Goal: Information Seeking & Learning: Learn about a topic

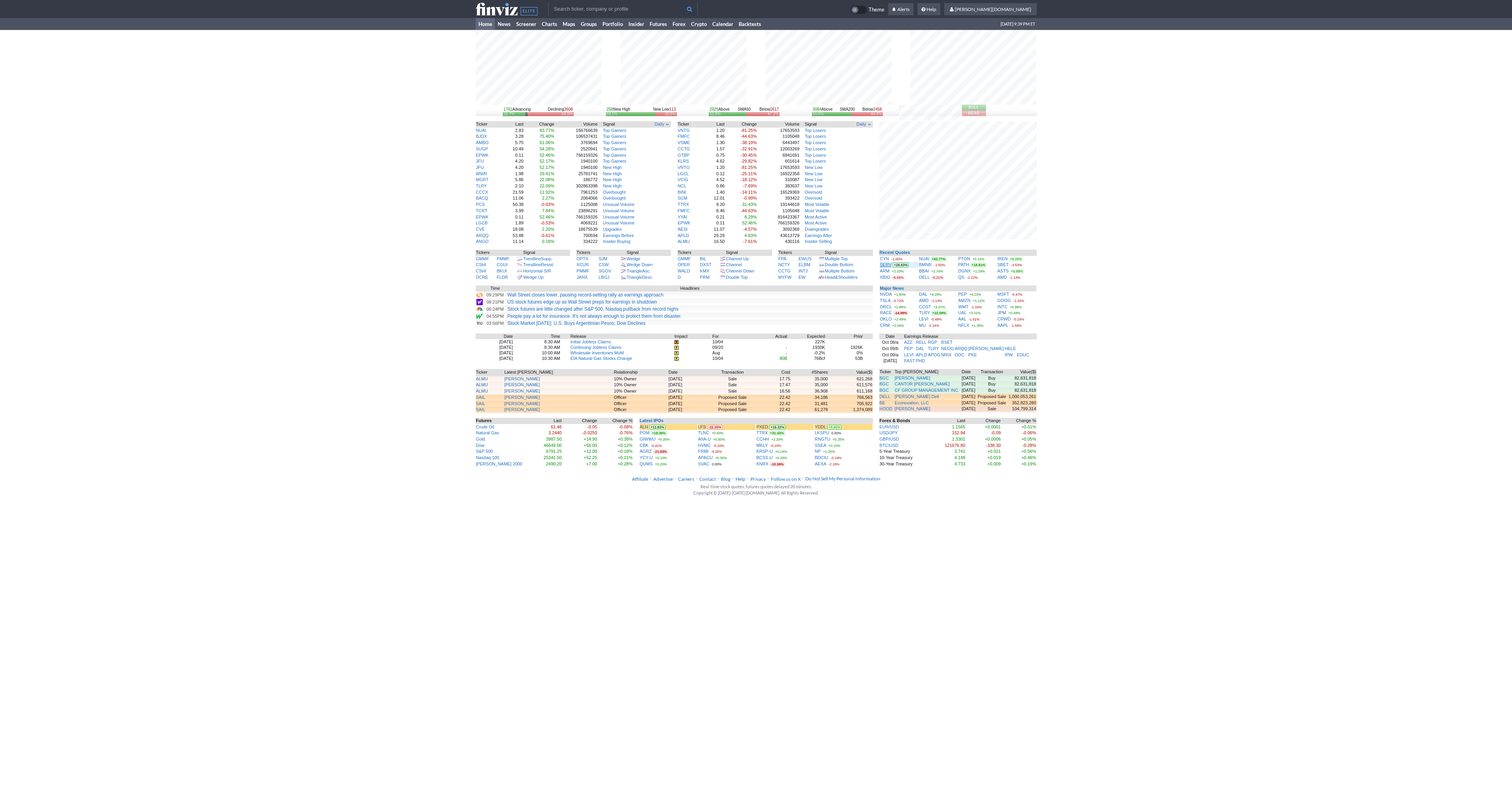
click at [883, 265] on link "SERV" at bounding box center [886, 265] width 12 height 5
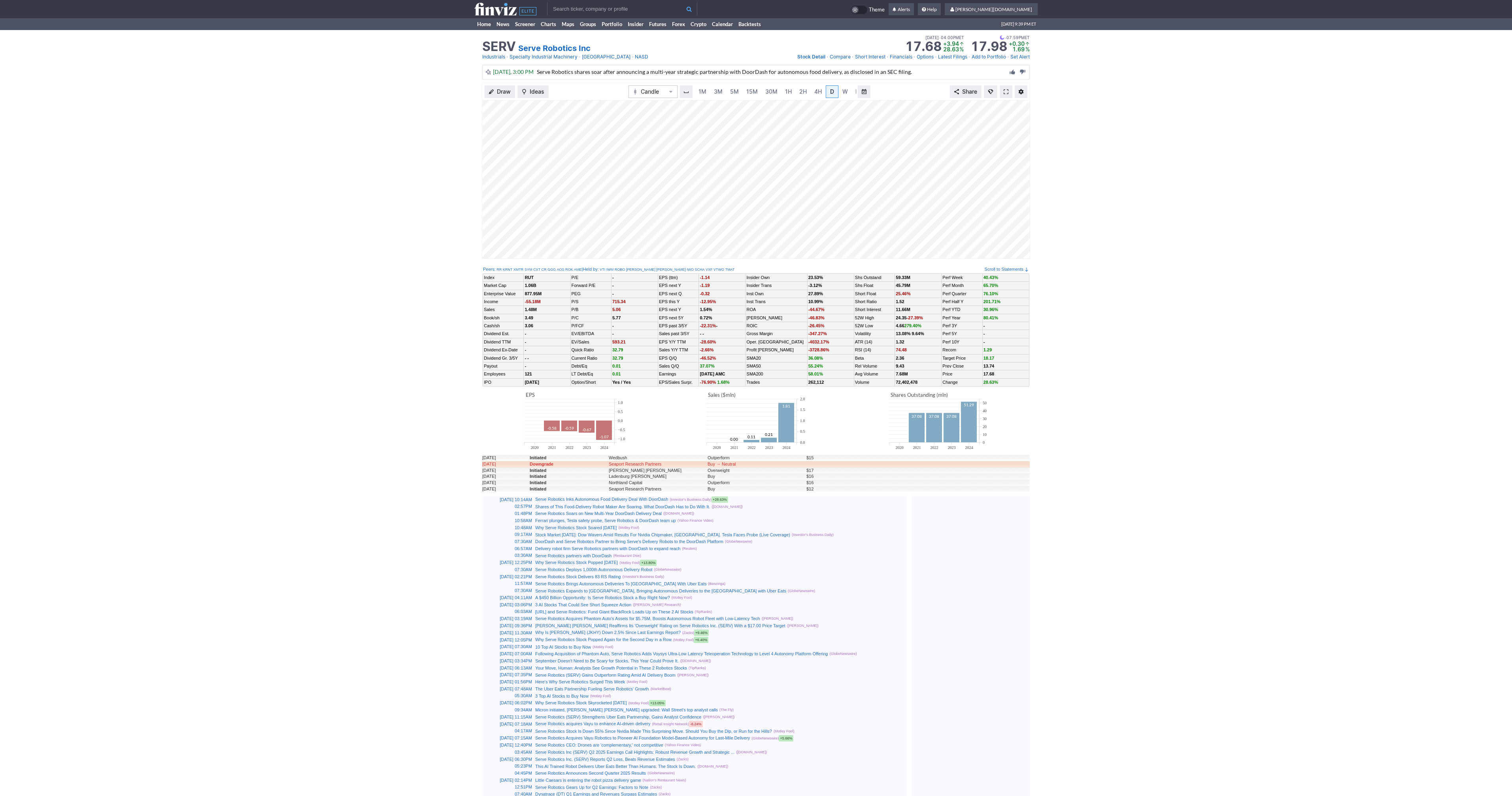
scroll to position [0, 8]
click at [1006, 95] on link at bounding box center [1006, 91] width 12 height 12
click at [1008, 91] on link at bounding box center [1006, 91] width 12 height 12
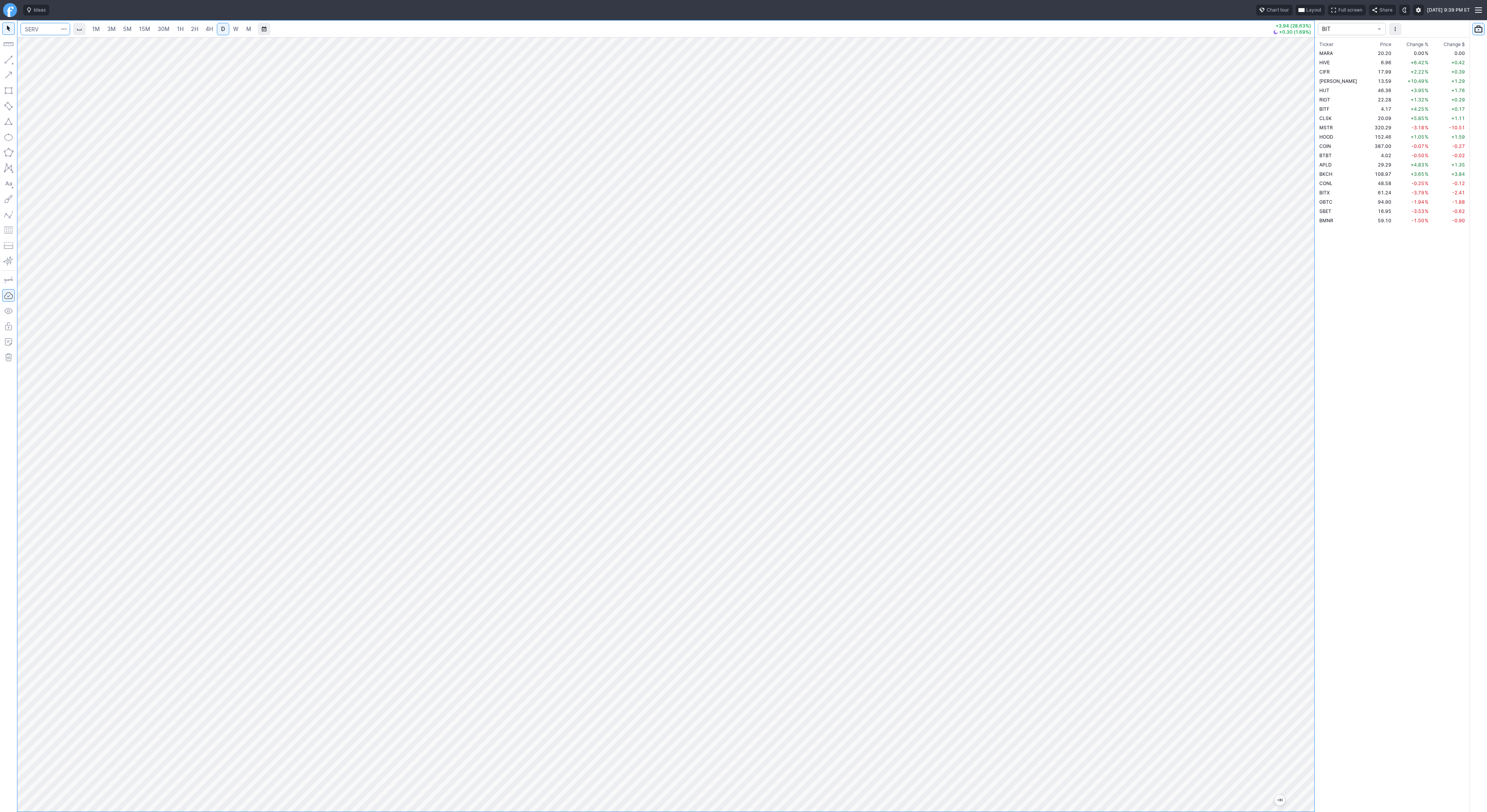
click at [38, 25] on input "Search" at bounding box center [46, 29] width 50 height 12
type input "apld"
click at [125, 27] on span "5M" at bounding box center [127, 28] width 9 height 6
click at [150, 27] on link "15M" at bounding box center [145, 29] width 18 height 12
click at [114, 28] on span "3M" at bounding box center [111, 28] width 9 height 6
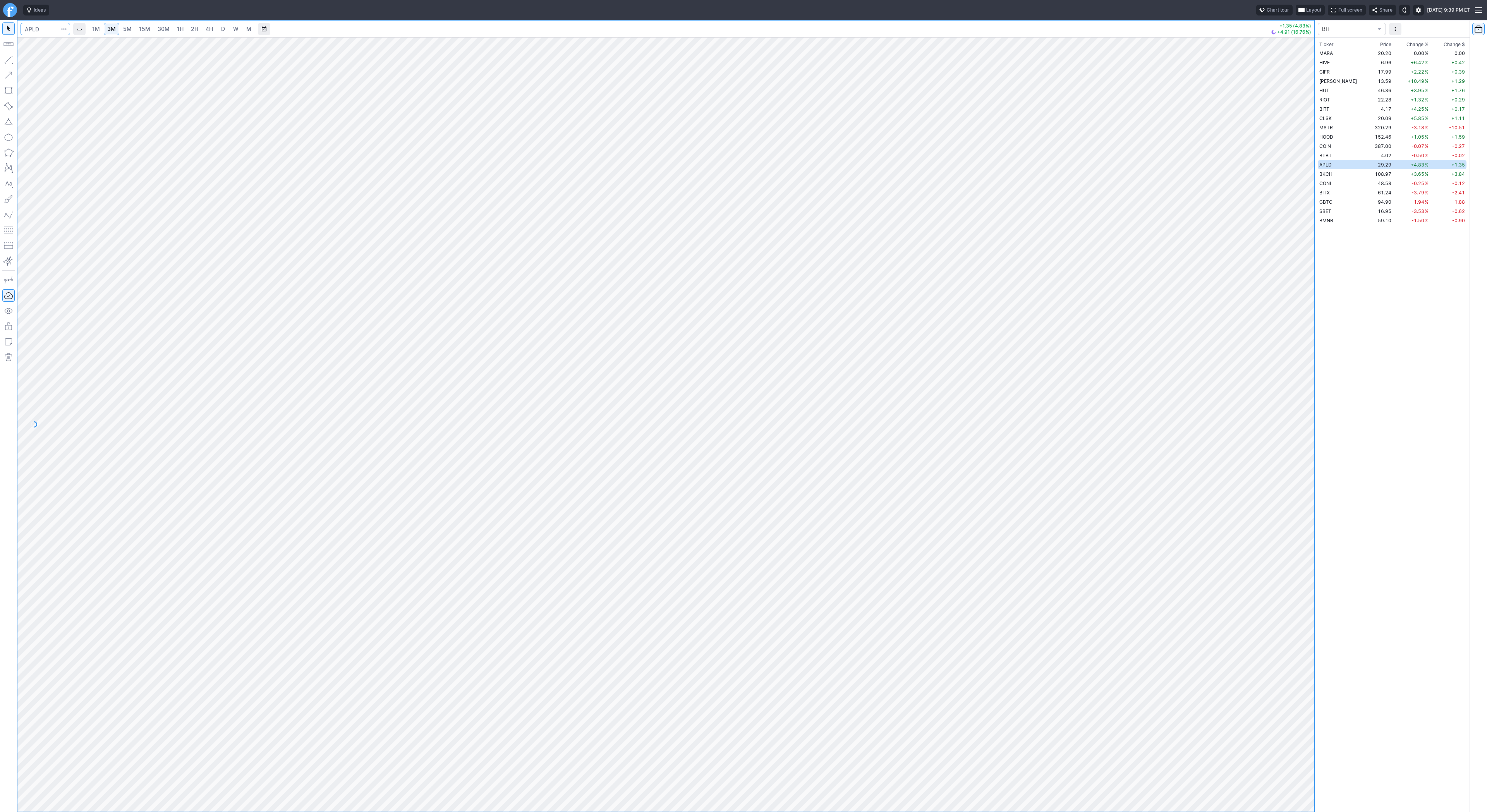
click at [42, 25] on input "Search" at bounding box center [46, 29] width 50 height 12
type input "path"
click at [224, 31] on span "D" at bounding box center [223, 29] width 5 height 8
click at [51, 22] on div at bounding box center [46, 29] width 50 height 17
click at [46, 28] on input "Search" at bounding box center [46, 29] width 50 height 12
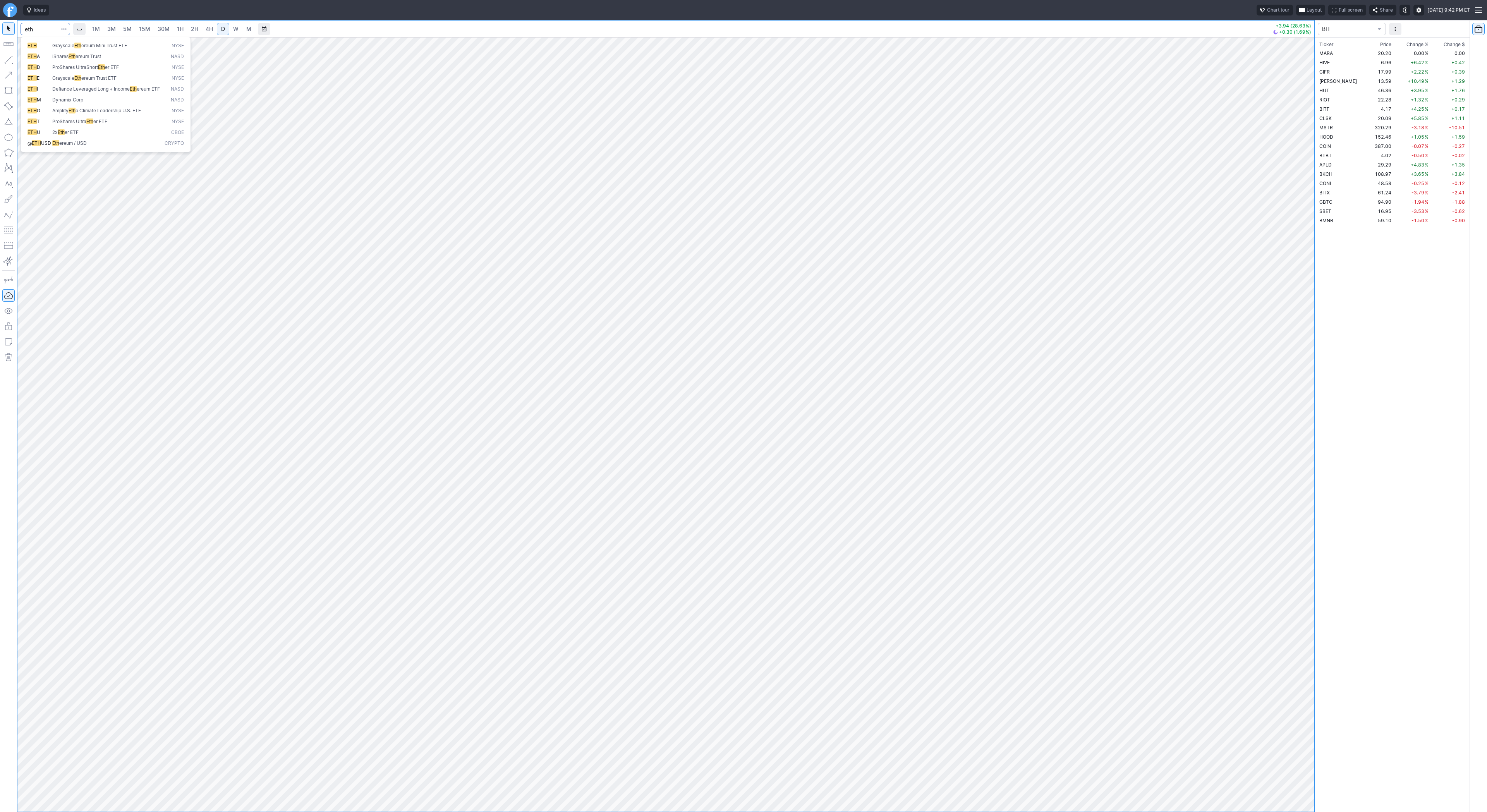
type input "eth"
click at [67, 145] on button "@ ETH USD Eth ereum / USD Crypto" at bounding box center [106, 143] width 163 height 11
click at [111, 27] on span "3M" at bounding box center [111, 28] width 9 height 6
click at [136, 30] on link "15M" at bounding box center [145, 29] width 18 height 12
click at [162, 31] on span "30M" at bounding box center [163, 28] width 12 height 6
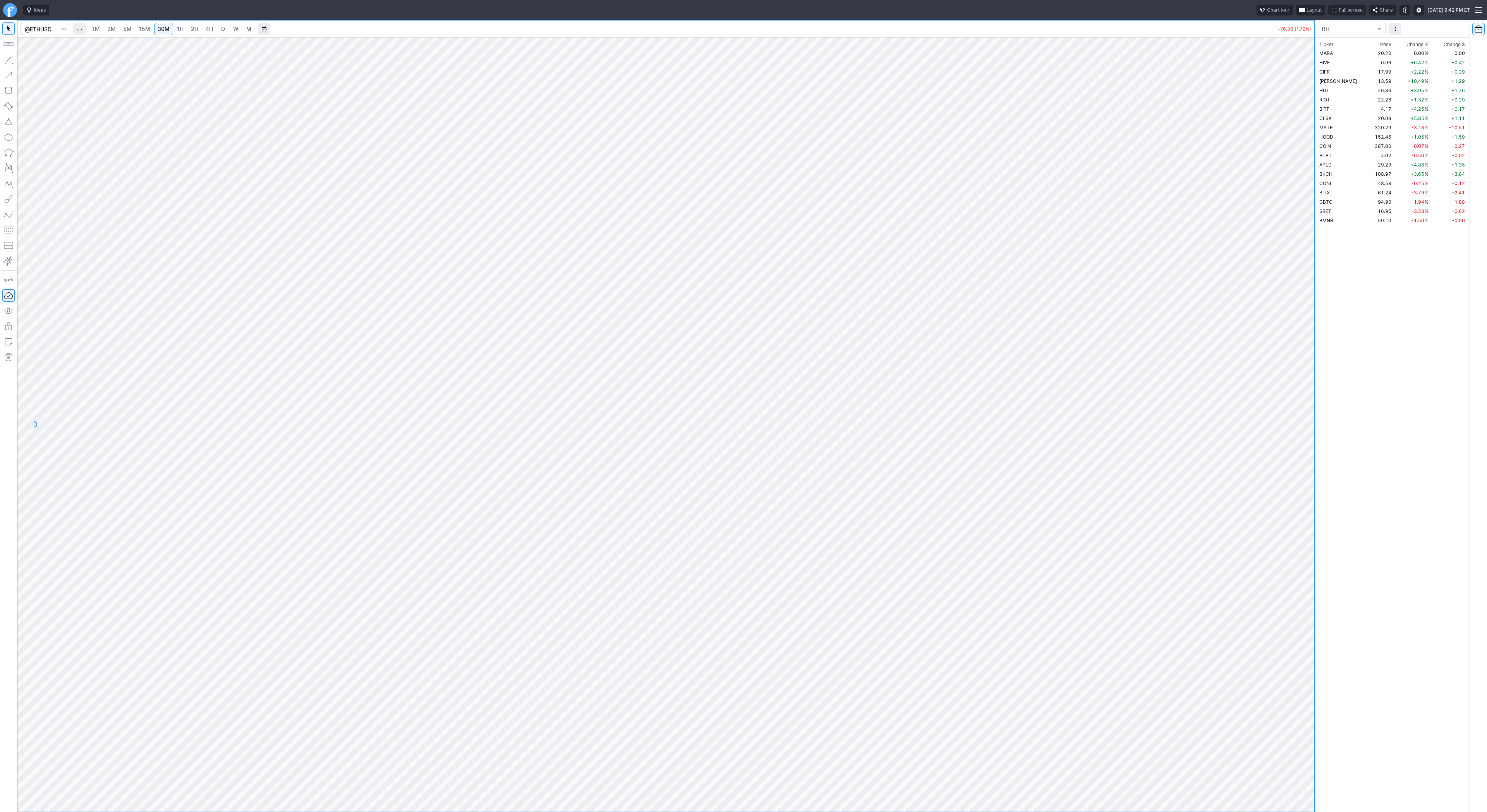
click at [178, 28] on span "1H" at bounding box center [180, 28] width 6 height 6
click at [196, 31] on span "2H" at bounding box center [195, 28] width 8 height 6
click at [207, 28] on span "4H" at bounding box center [209, 28] width 8 height 6
